Goal: Task Accomplishment & Management: Manage account settings

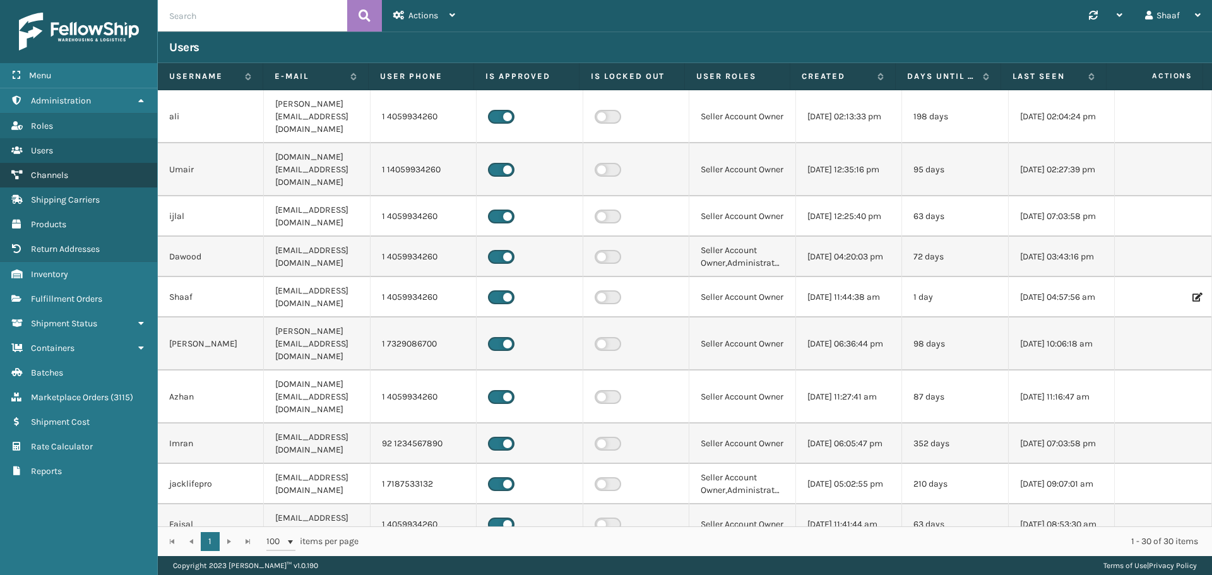
click at [102, 178] on link "Channels" at bounding box center [78, 175] width 157 height 25
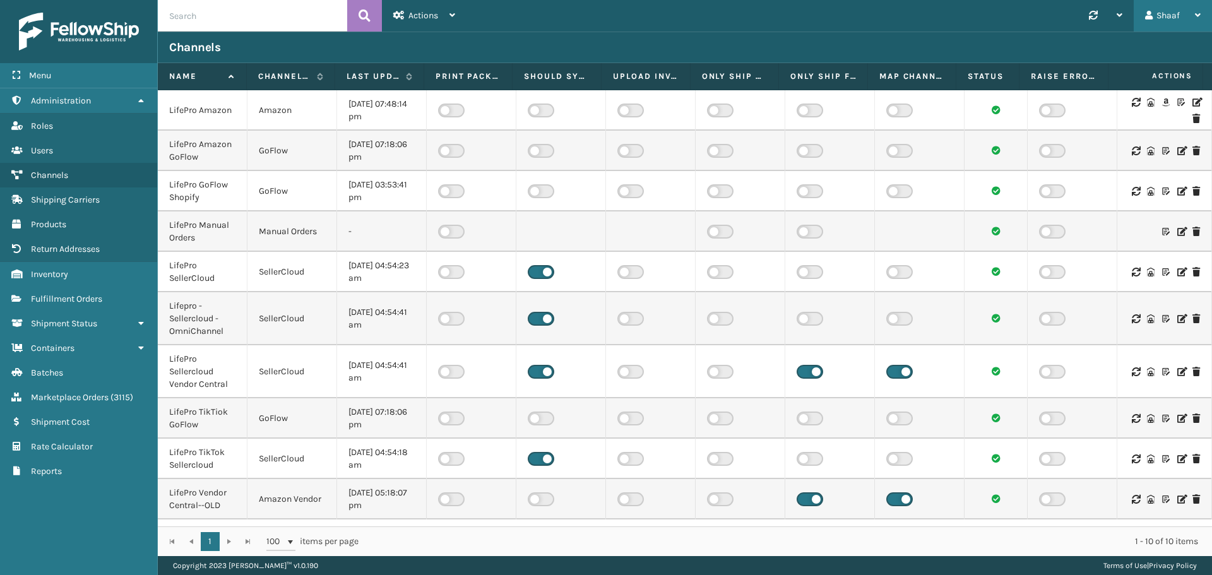
click at [1186, 23] on div "Shaaf" at bounding box center [1173, 16] width 56 height 32
click at [1084, 56] on li "Log Out" at bounding box center [1127, 49] width 169 height 34
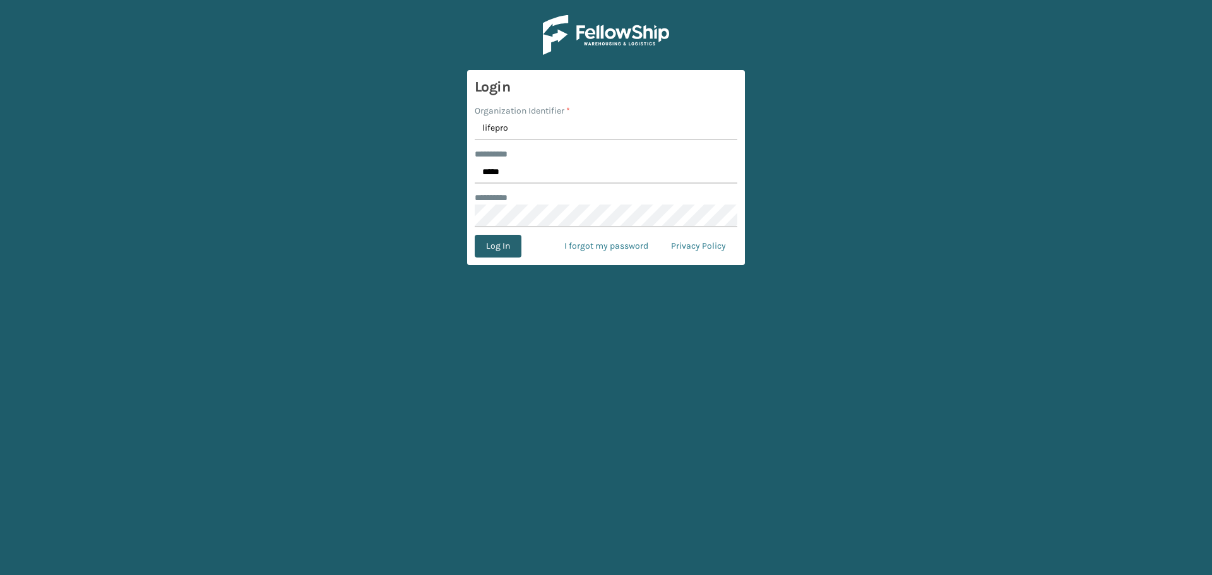
type input "lifepro"
click at [494, 249] on button "Log In" at bounding box center [498, 246] width 47 height 23
